Goal: Book appointment/travel/reservation

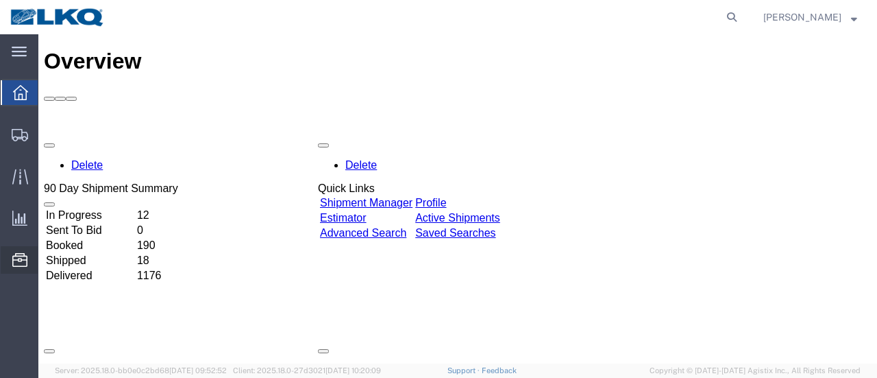
click at [0, 0] on span "Location Appointment" at bounding box center [0, 0] width 0 height 0
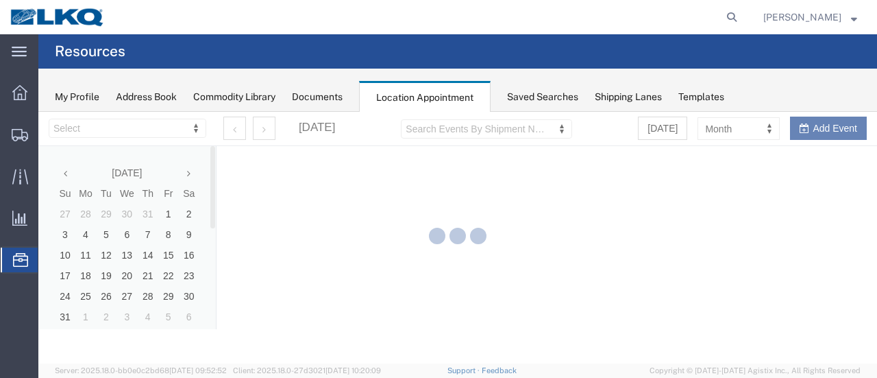
select select "28712"
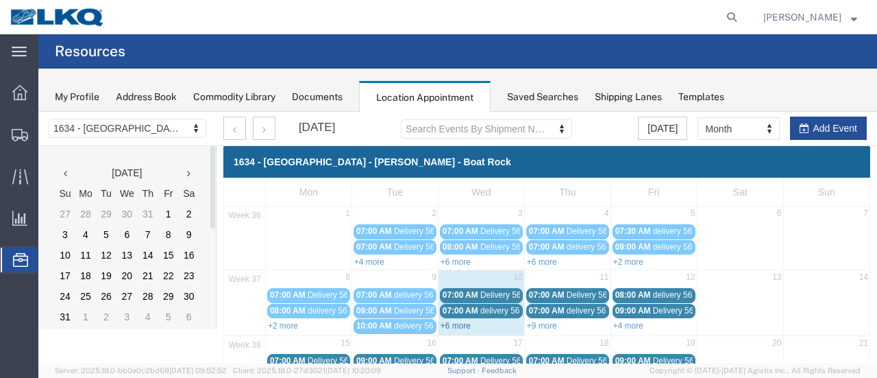
click at [454, 323] on link "+6 more" at bounding box center [456, 326] width 30 height 10
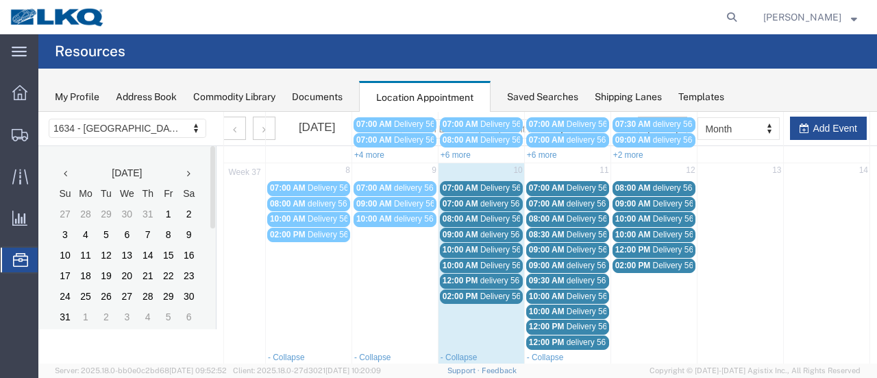
scroll to position [137, 0]
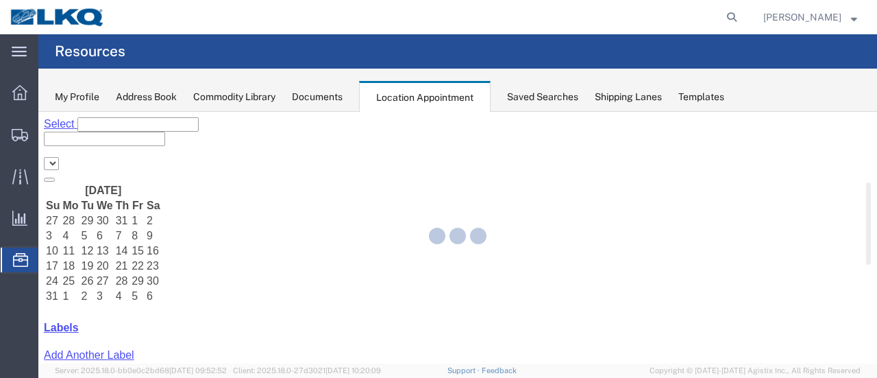
select select "28712"
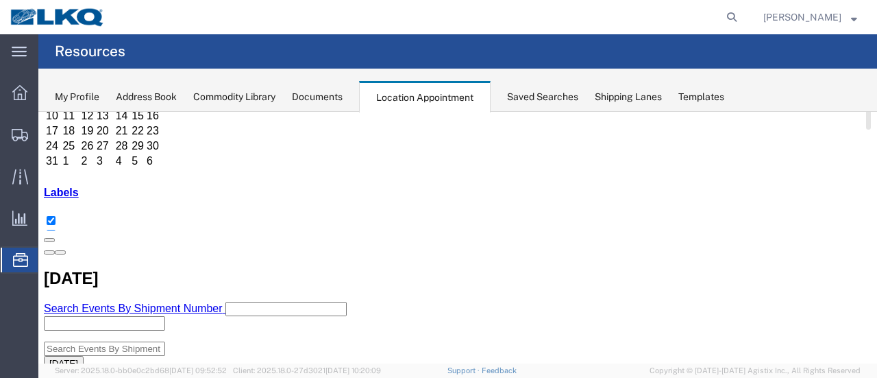
scroll to position [137, 0]
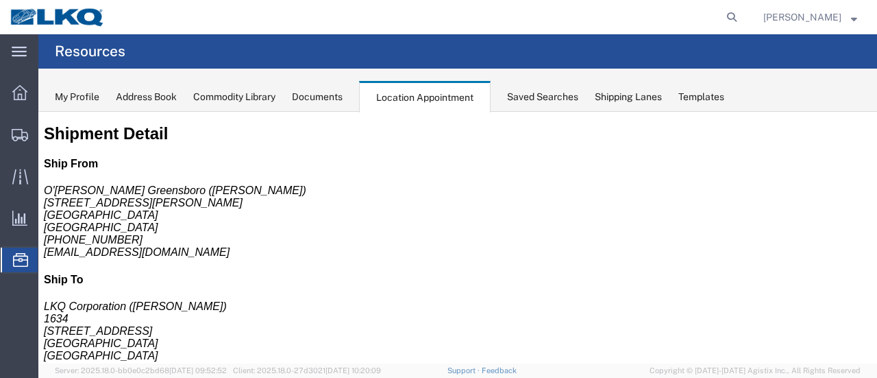
scroll to position [0, 0]
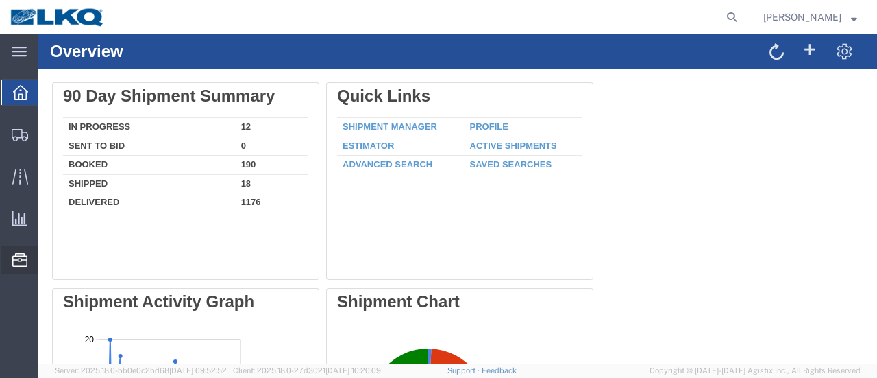
click at [0, 0] on span "Location Appointment" at bounding box center [0, 0] width 0 height 0
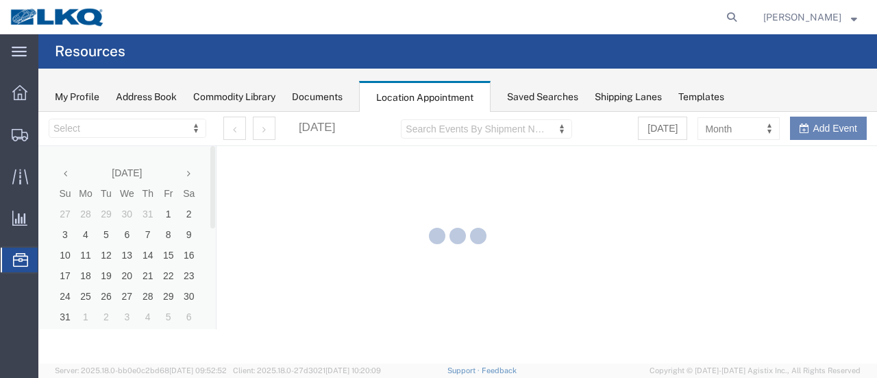
select select "28712"
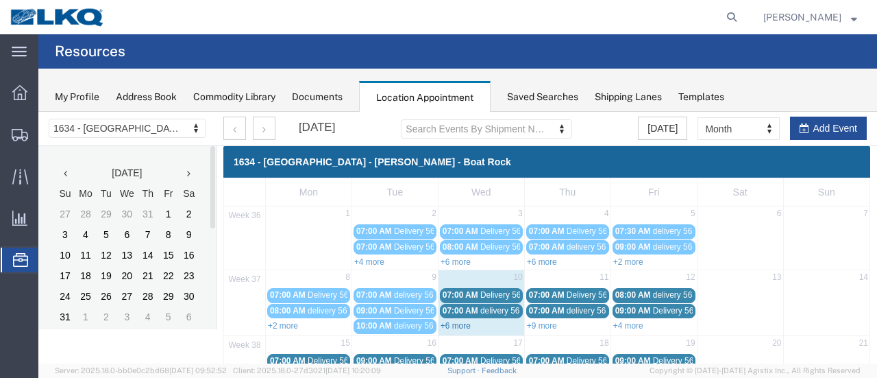
click at [452, 324] on link "+6 more" at bounding box center [456, 326] width 30 height 10
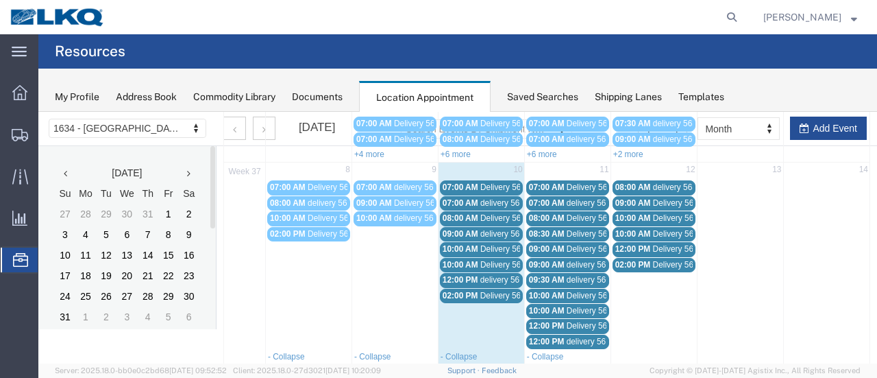
scroll to position [137, 0]
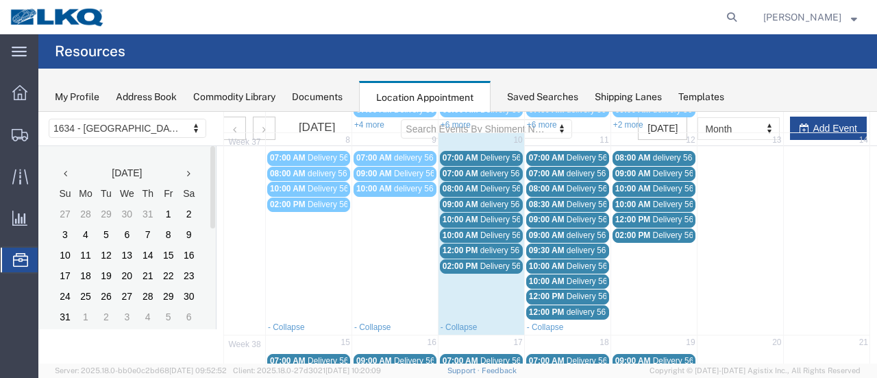
click at [456, 230] on span "10:00 AM" at bounding box center [461, 235] width 36 height 10
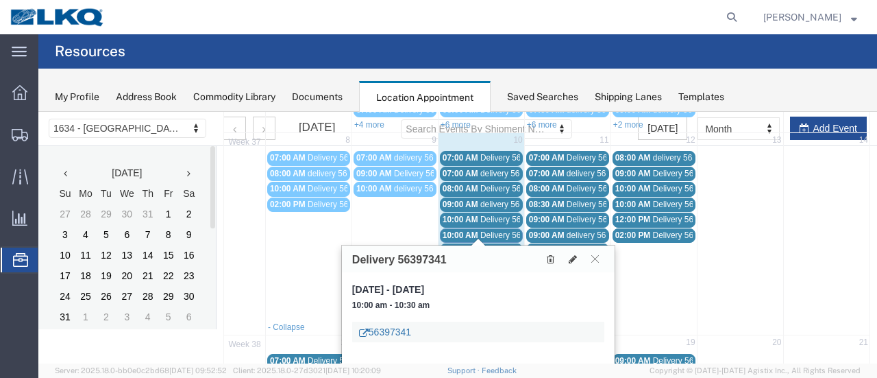
click at [391, 336] on link "56397341" at bounding box center [385, 332] width 52 height 14
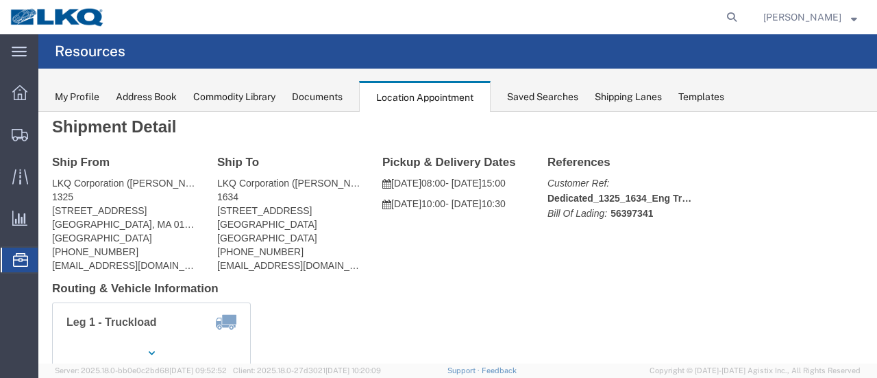
scroll to position [0, 0]
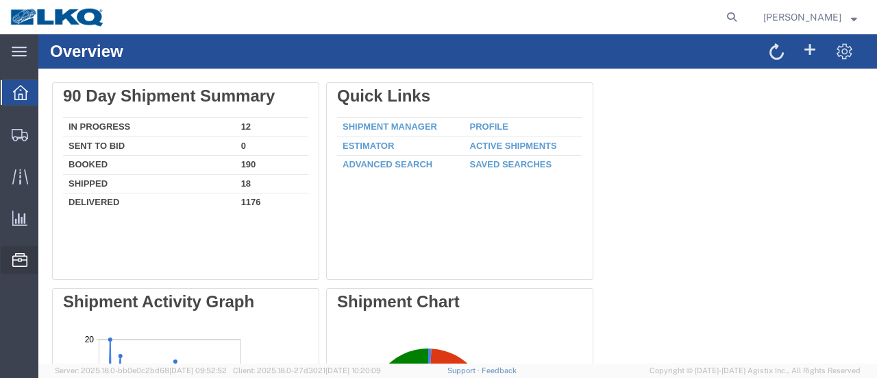
click at [0, 0] on span "Location Appointment" at bounding box center [0, 0] width 0 height 0
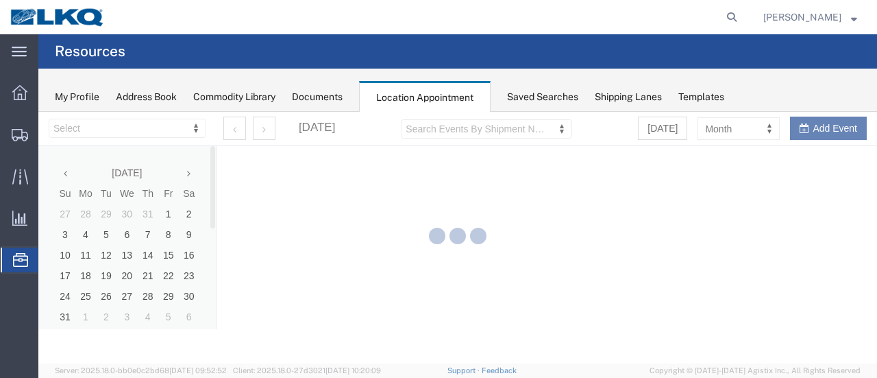
select select "28712"
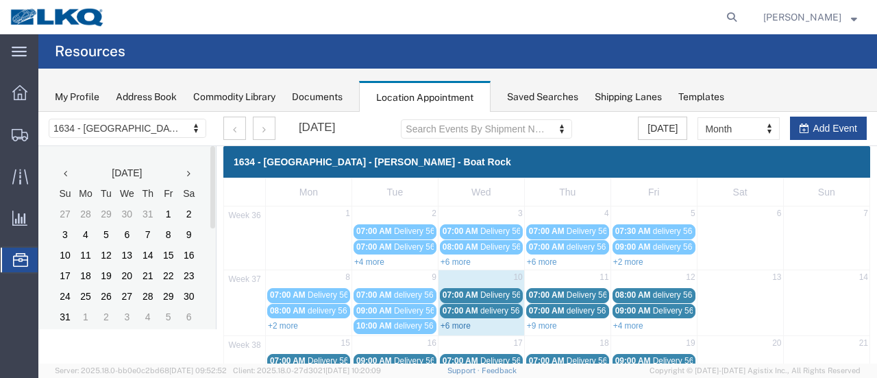
click at [456, 323] on link "+6 more" at bounding box center [456, 326] width 30 height 10
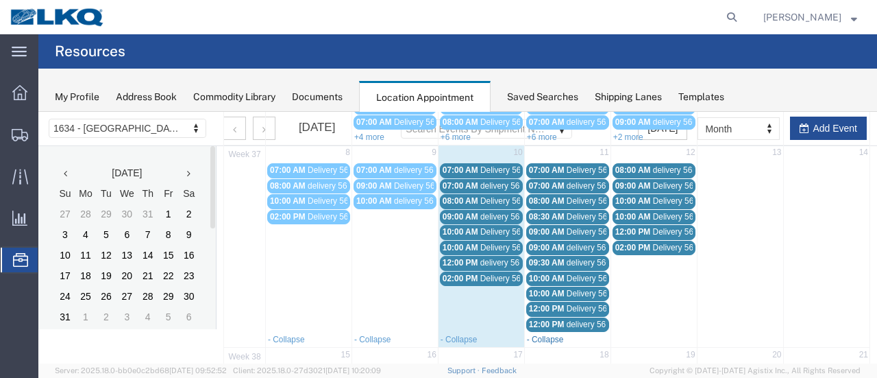
scroll to position [137, 0]
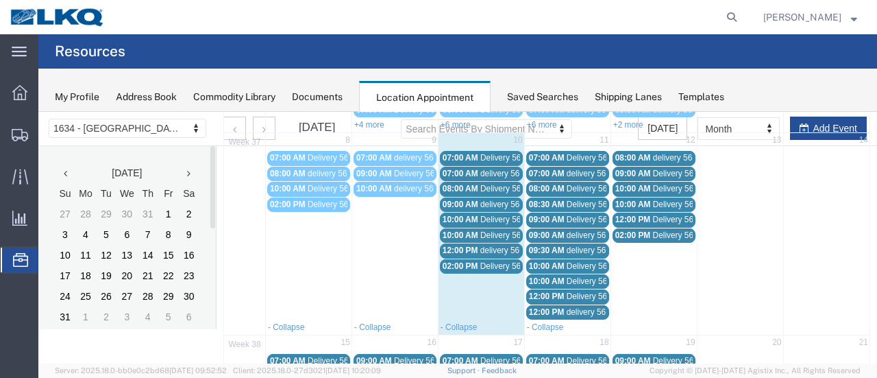
click at [466, 214] on span "10:00 AM" at bounding box center [461, 219] width 36 height 10
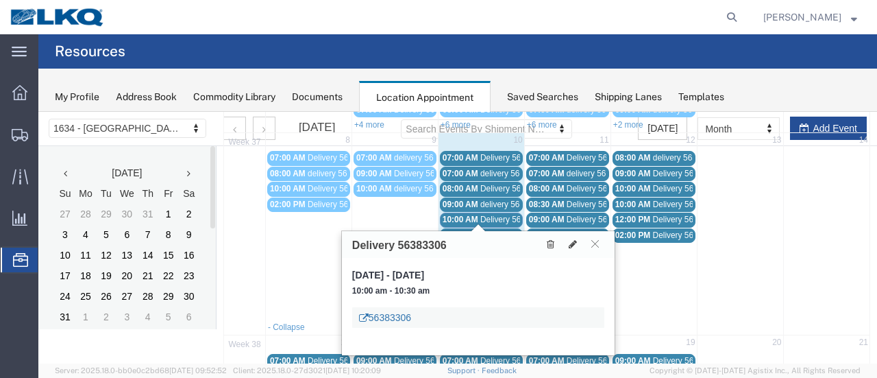
click at [404, 313] on link "56383306" at bounding box center [385, 317] width 52 height 14
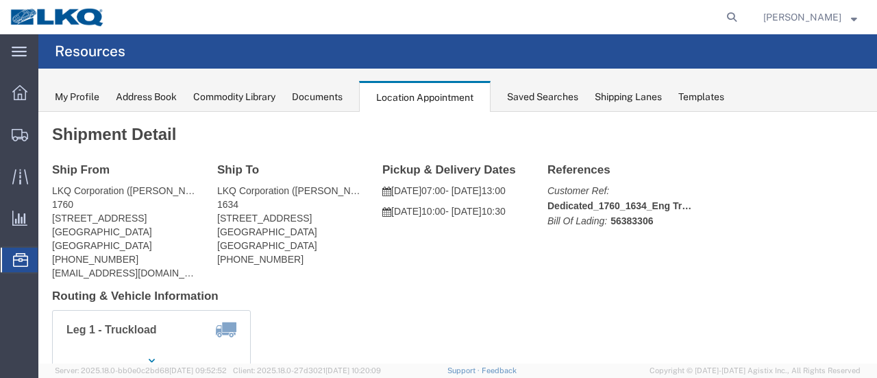
scroll to position [0, 0]
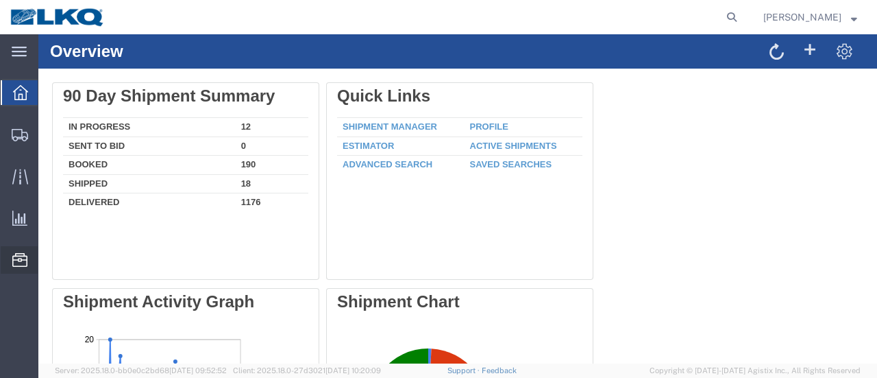
click at [0, 0] on span "Location Appointment" at bounding box center [0, 0] width 0 height 0
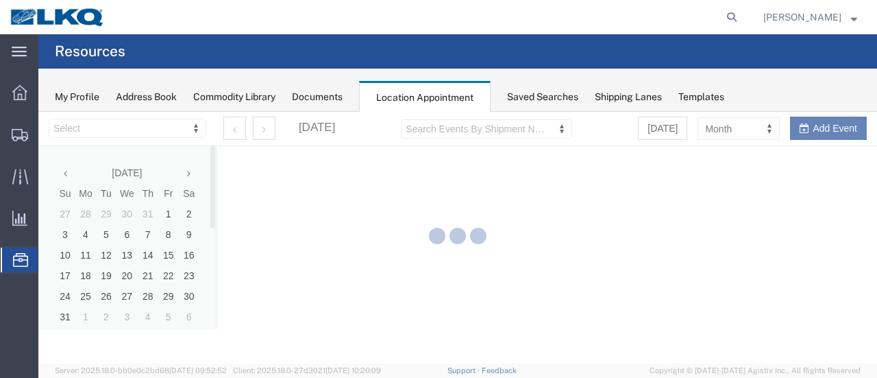
select select "28712"
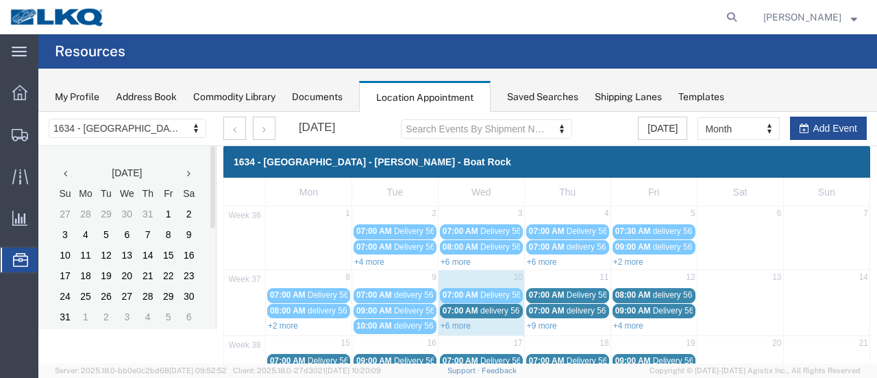
scroll to position [69, 0]
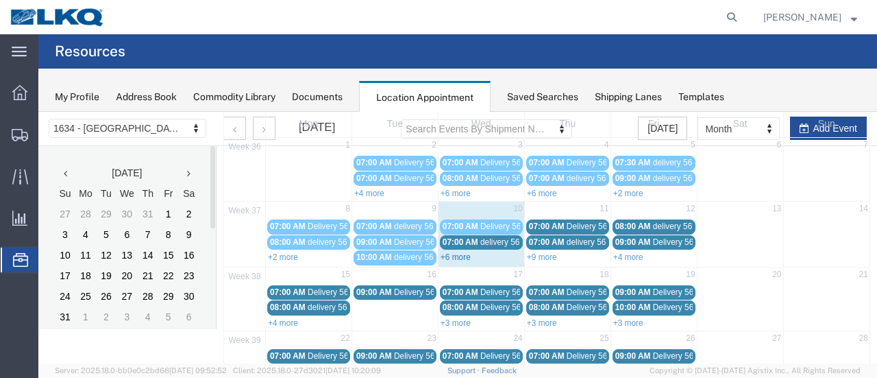
click at [467, 256] on link "+6 more" at bounding box center [456, 257] width 30 height 10
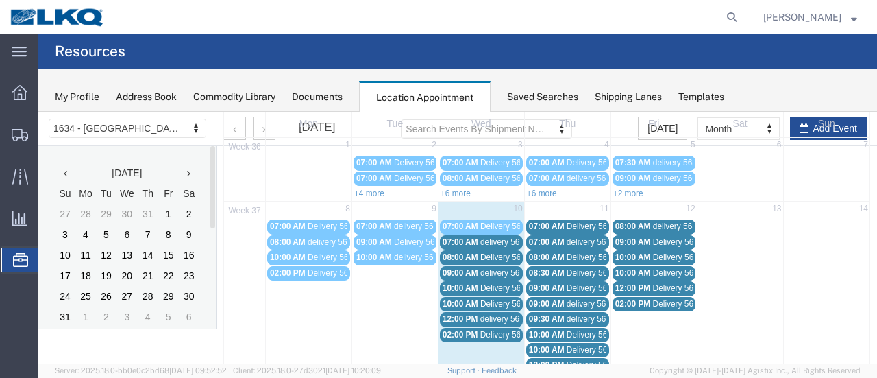
click at [460, 268] on span "09:00 AM" at bounding box center [461, 273] width 36 height 10
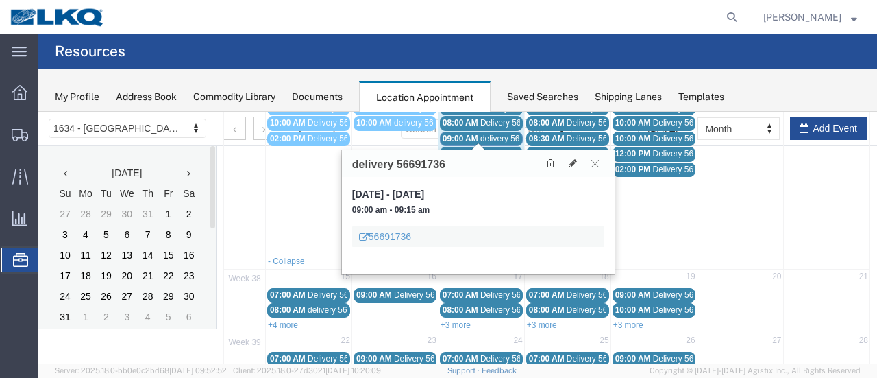
scroll to position [206, 0]
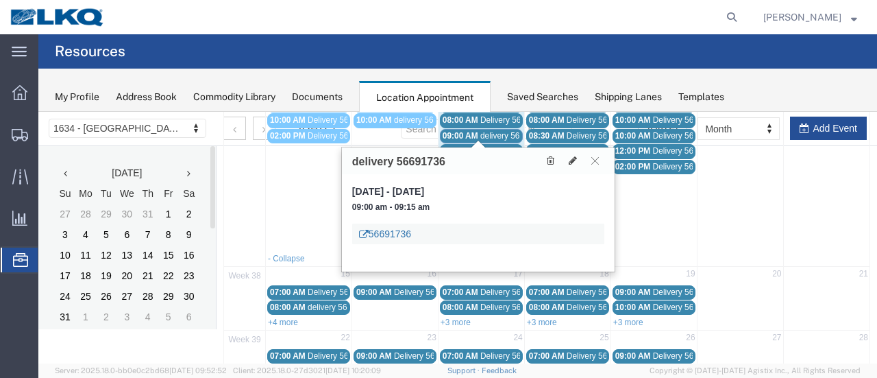
click at [395, 238] on link "56691736" at bounding box center [385, 234] width 52 height 14
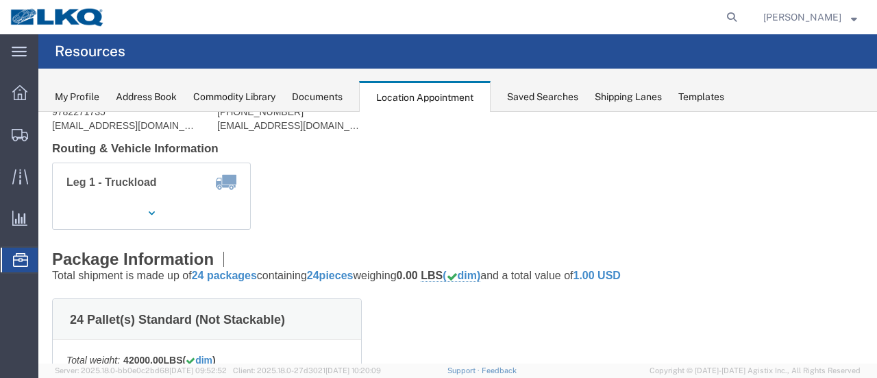
scroll to position [0, 0]
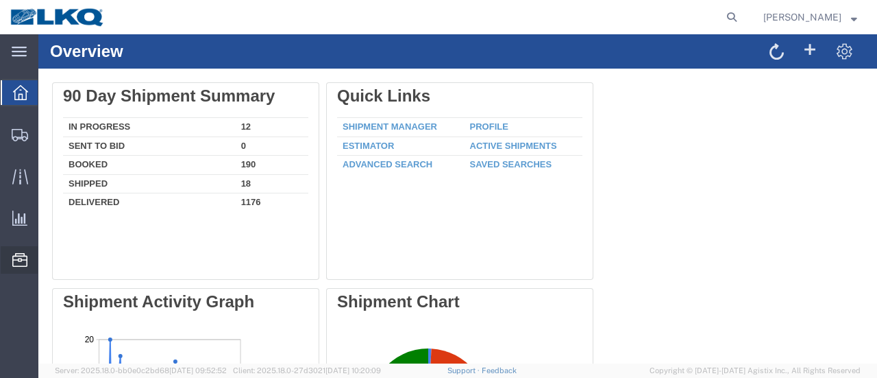
click at [0, 0] on span "Location Appointment" at bounding box center [0, 0] width 0 height 0
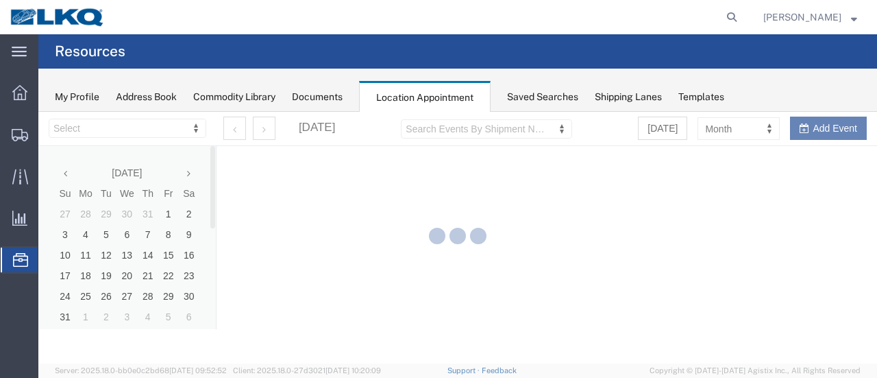
select select "28712"
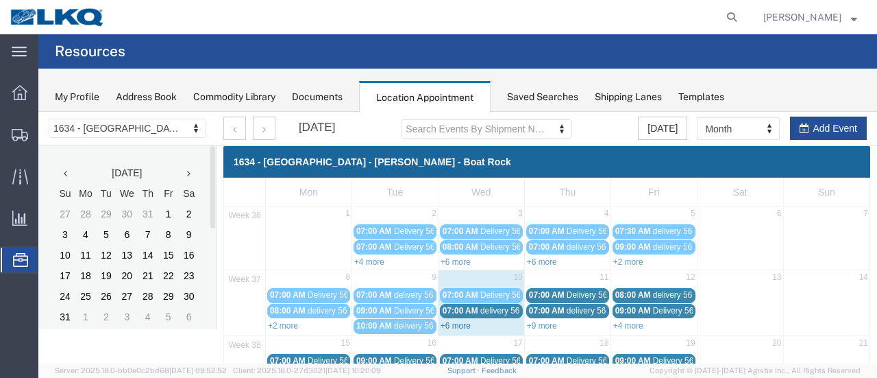
click at [450, 323] on link "+6 more" at bounding box center [456, 326] width 30 height 10
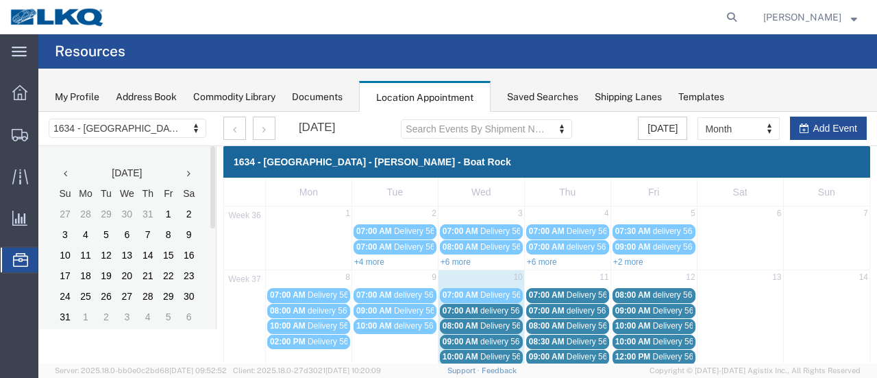
click at [473, 306] on span "07:00 AM" at bounding box center [461, 311] width 36 height 10
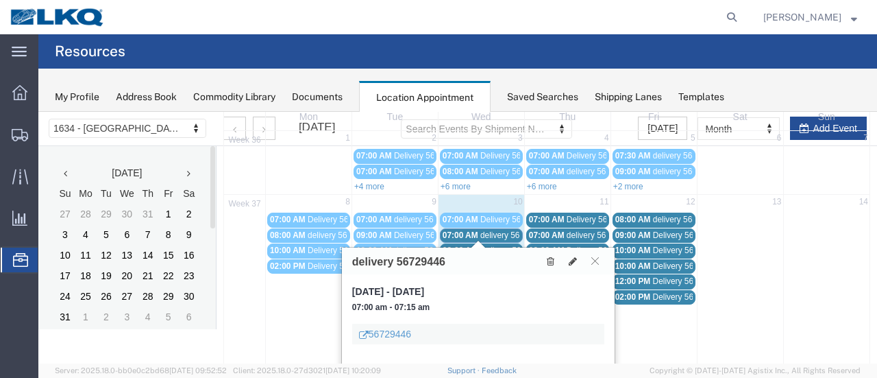
scroll to position [137, 0]
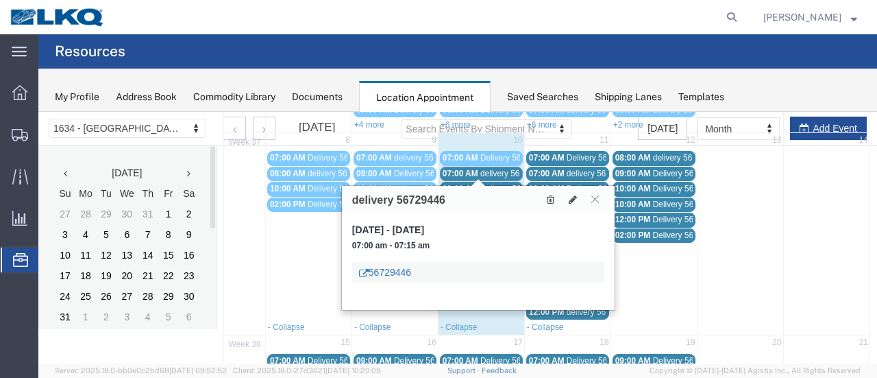
click at [388, 271] on link "56729446" at bounding box center [385, 272] width 52 height 14
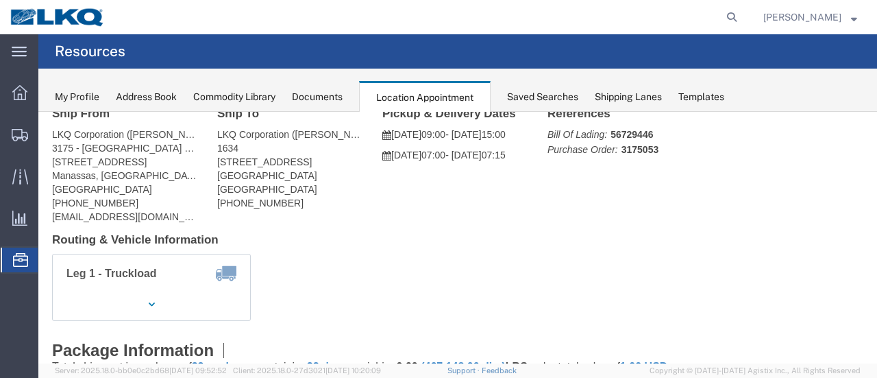
scroll to position [0, 0]
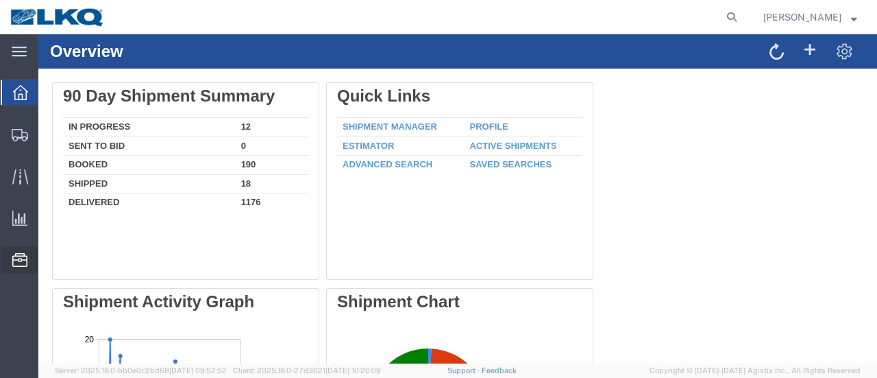
click at [0, 0] on span "Location Appointment" at bounding box center [0, 0] width 0 height 0
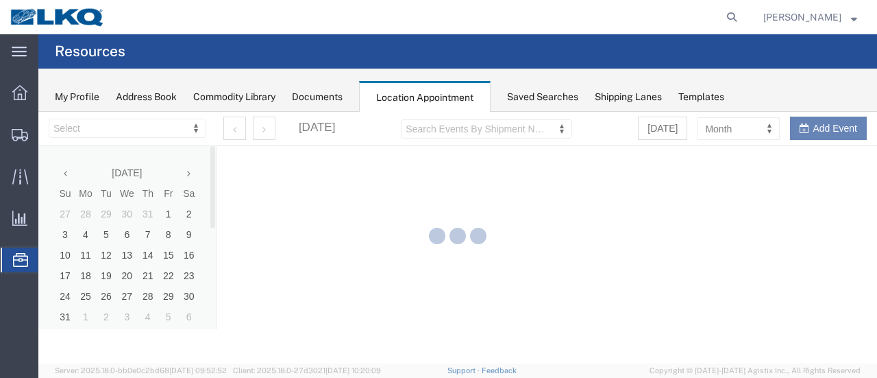
select select "28712"
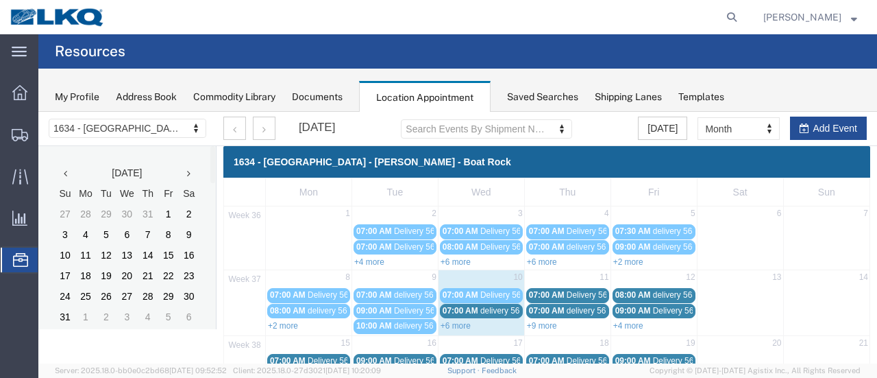
scroll to position [69, 0]
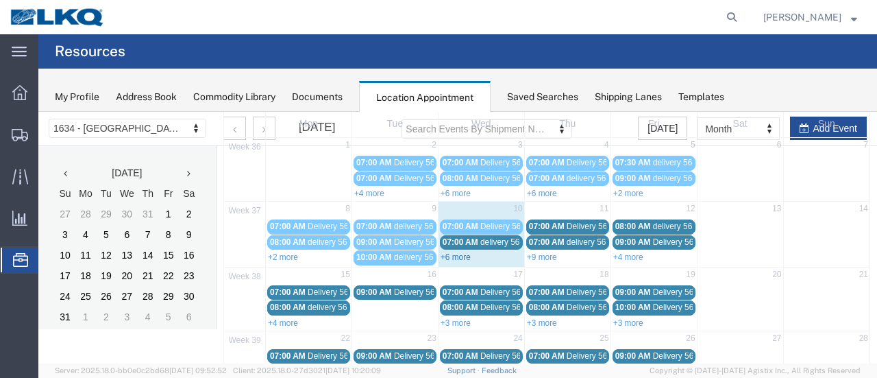
click at [448, 255] on link "+6 more" at bounding box center [456, 257] width 30 height 10
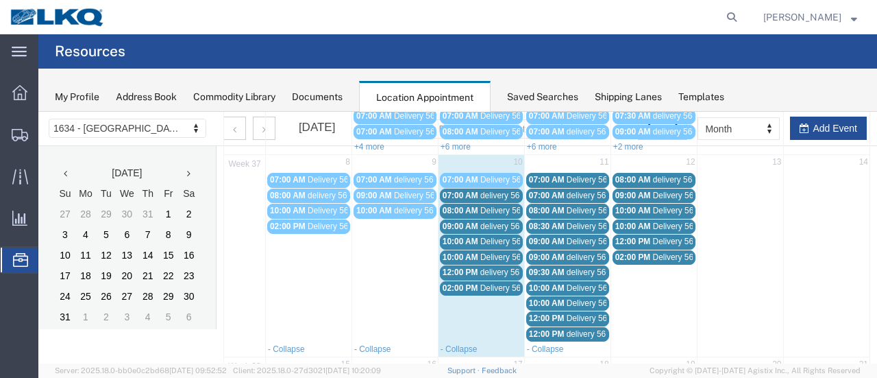
scroll to position [137, 0]
